Goal: Information Seeking & Learning: Learn about a topic

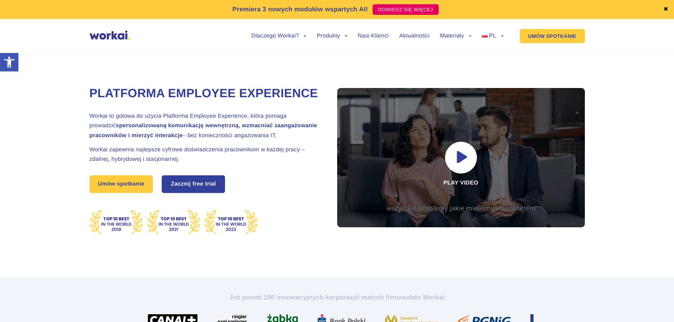
click at [196, 193] on link "Zacznij free trial" at bounding box center [193, 184] width 62 height 16
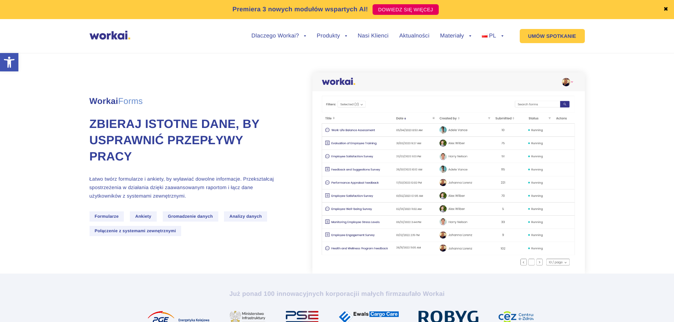
click at [110, 218] on span "Formularze" at bounding box center [107, 217] width 35 height 10
